Goal: Task Accomplishment & Management: Manage account settings

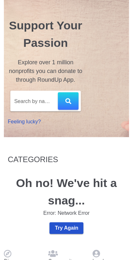
scroll to position [5, 0]
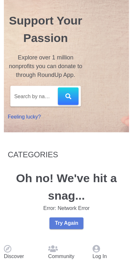
click at [69, 227] on span "Try Again" at bounding box center [67, 224] width 24 height 6
click at [111, 253] on p "Log In" at bounding box center [110, 257] width 37 height 8
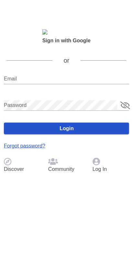
click at [83, 38] on b "Sign in with Google" at bounding box center [66, 40] width 48 height 5
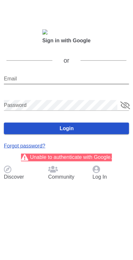
click at [11, 74] on input "Email" at bounding box center [66, 79] width 125 height 10
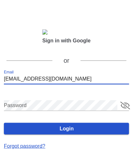
type input "[EMAIL_ADDRESS][DOMAIN_NAME]"
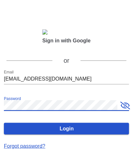
click at [123, 102] on button "append icon" at bounding box center [125, 106] width 10 height 8
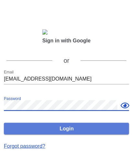
click at [71, 126] on span "Login" at bounding box center [66, 129] width 115 height 6
